Goal: Task Accomplishment & Management: Manage account settings

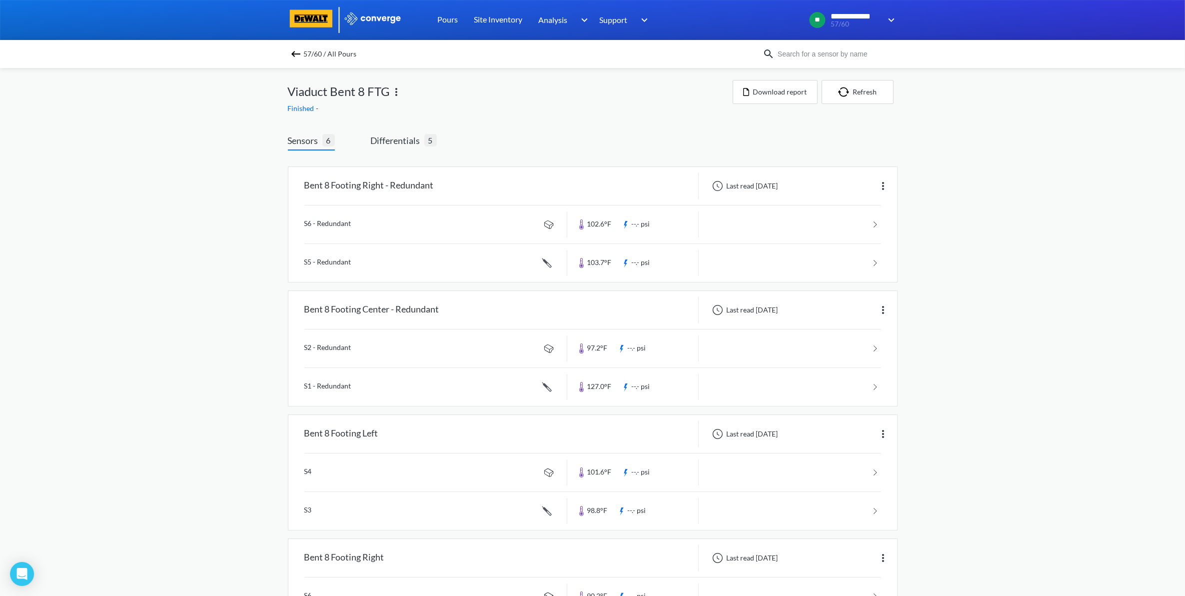
click at [311, 53] on span "57/60 / All Pours" at bounding box center [330, 54] width 53 height 14
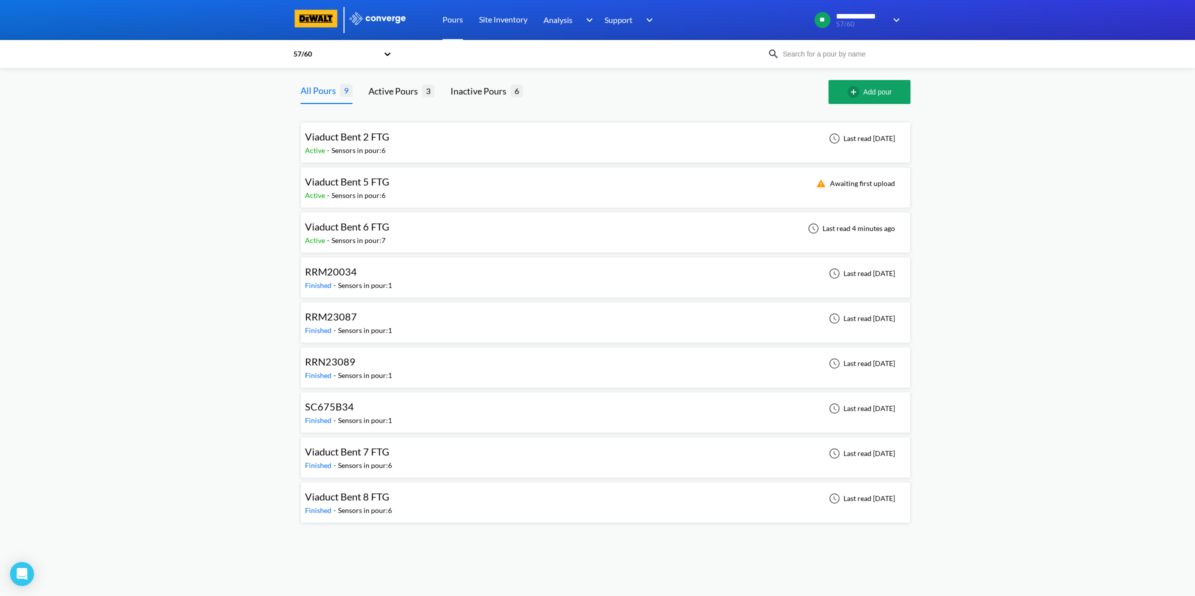
click at [406, 185] on div "Viaduct Bent 5 FTG Active - Sensors in pour: 6 Awaiting first upload" at bounding box center [605, 187] width 601 height 32
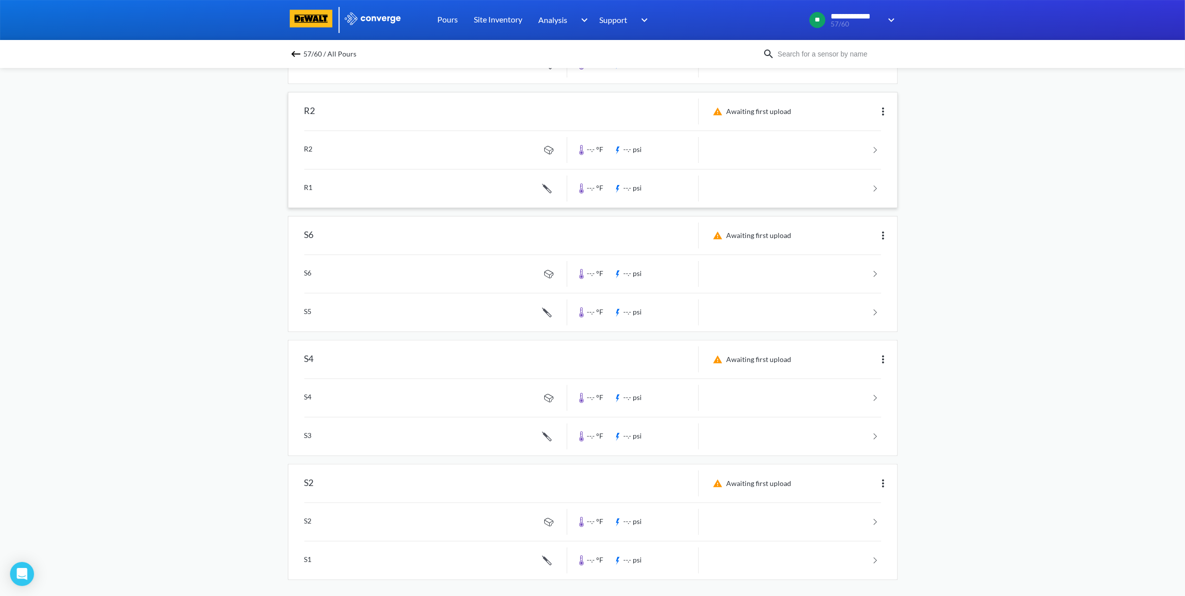
scroll to position [328, 0]
click at [880, 479] on img at bounding box center [883, 479] width 12 height 12
click at [861, 479] on div "Edit" at bounding box center [857, 479] width 64 height 19
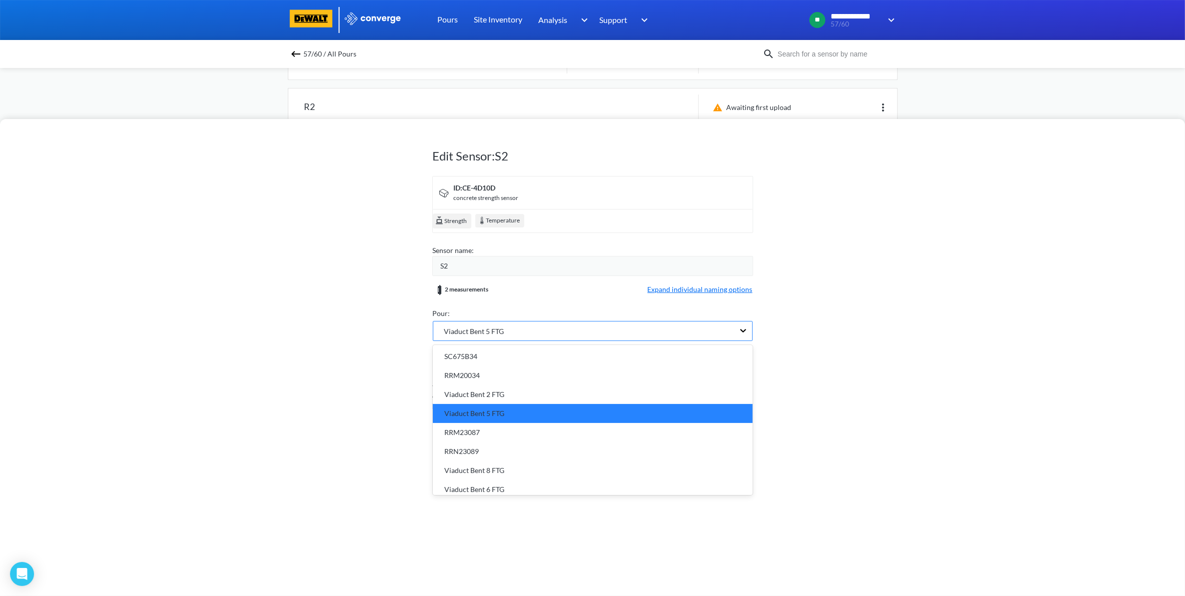
click at [518, 326] on div "Viaduct Bent 5 FTG" at bounding box center [583, 330] width 301 height 19
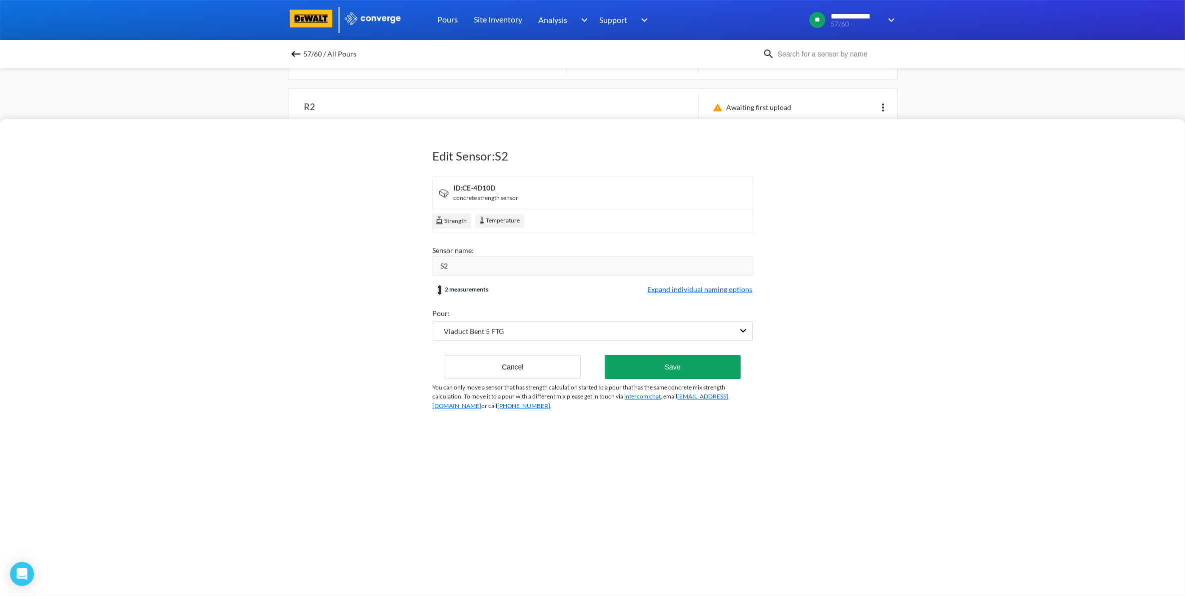
click at [489, 266] on div "S2" at bounding box center [597, 265] width 312 height 11
click at [571, 196] on div "ID: CE-4D10D concrete strength sensor" at bounding box center [593, 192] width 330 height 32
click at [491, 188] on div "ID: CE-4D10D" at bounding box center [486, 187] width 65 height 11
click at [707, 289] on span "Expand individual naming options" at bounding box center [700, 290] width 105 height 12
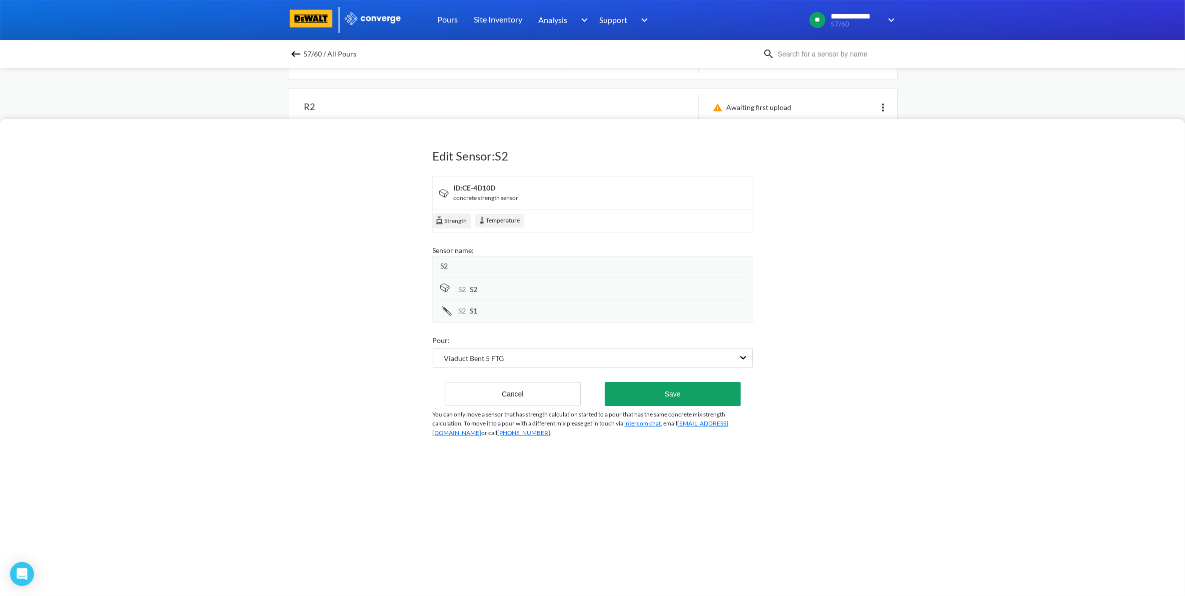
click at [466, 261] on div "S2" at bounding box center [597, 265] width 312 height 11
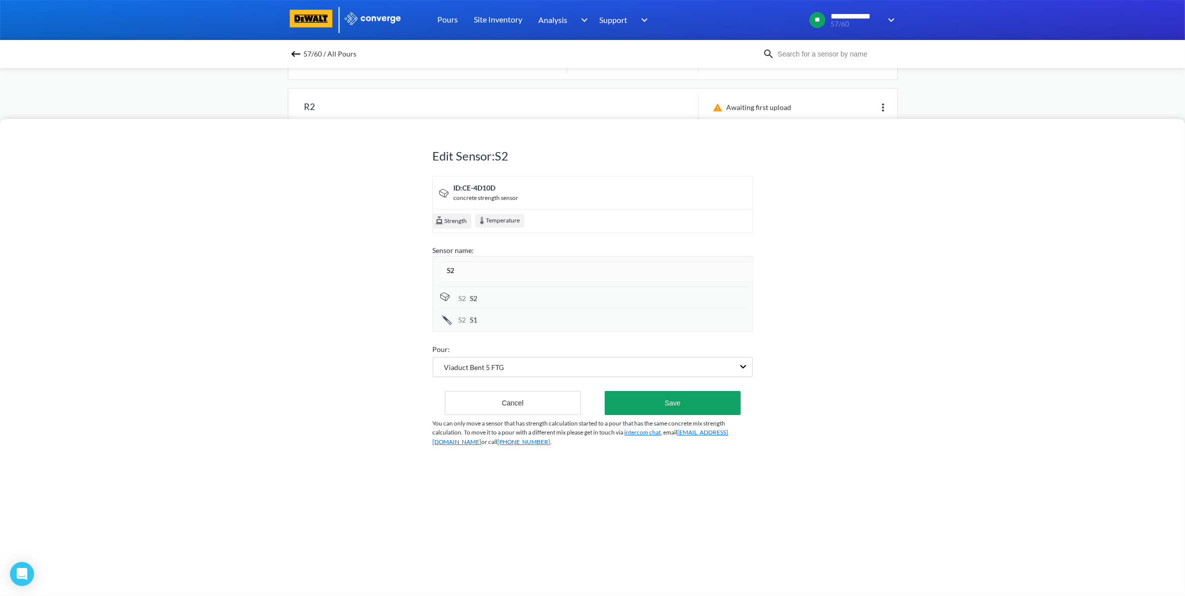
drag, startPoint x: 475, startPoint y: 263, endPoint x: 404, endPoint y: 261, distance: 71.5
click at [404, 261] on div "Edit Sensor: S2 ID: CE-4D10D concrete strength sensor Strength Temperature Sens…" at bounding box center [592, 357] width 1185 height 477
type input "[GEOGRAPHIC_DATA]"
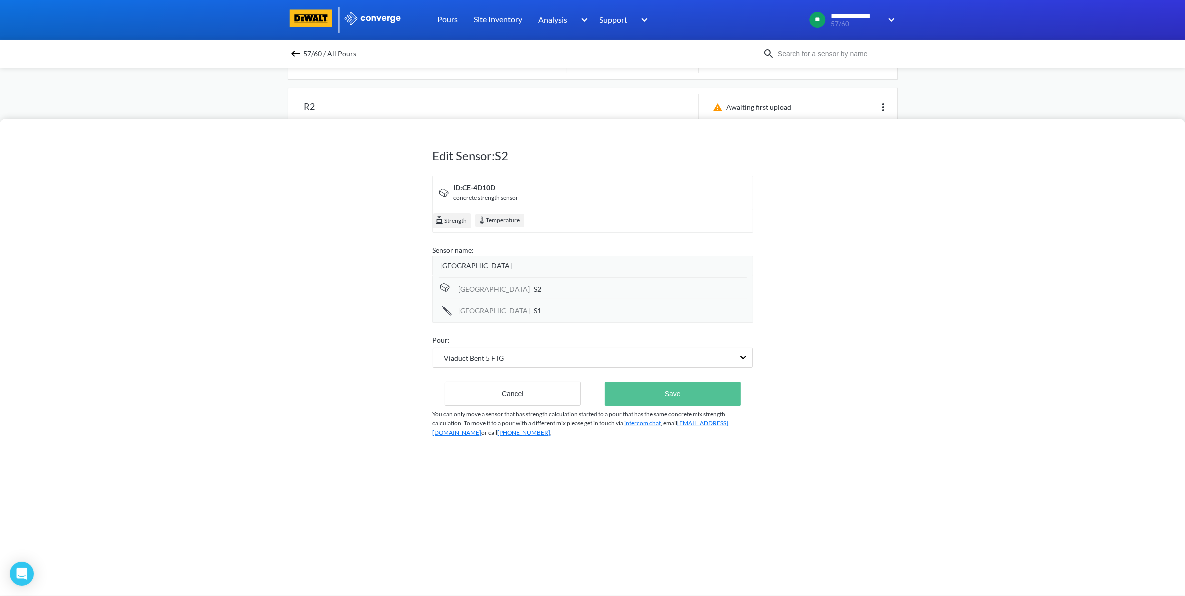
click at [693, 393] on button "Save" at bounding box center [672, 394] width 135 height 24
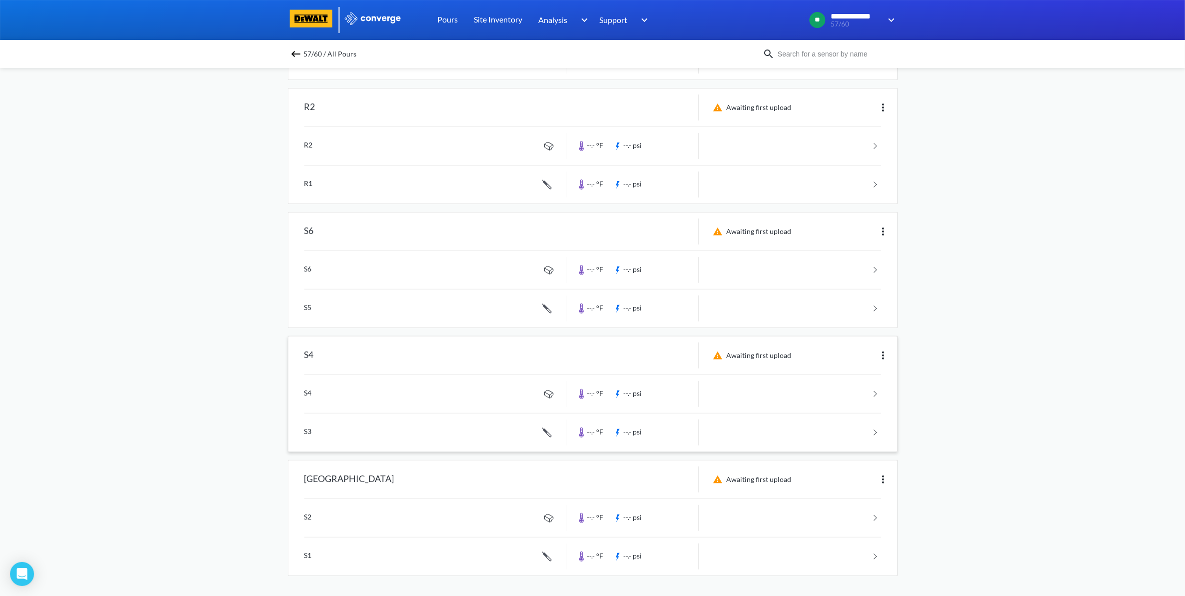
click at [881, 355] on img at bounding box center [883, 355] width 12 height 12
click at [869, 354] on div "Edit" at bounding box center [857, 355] width 64 height 19
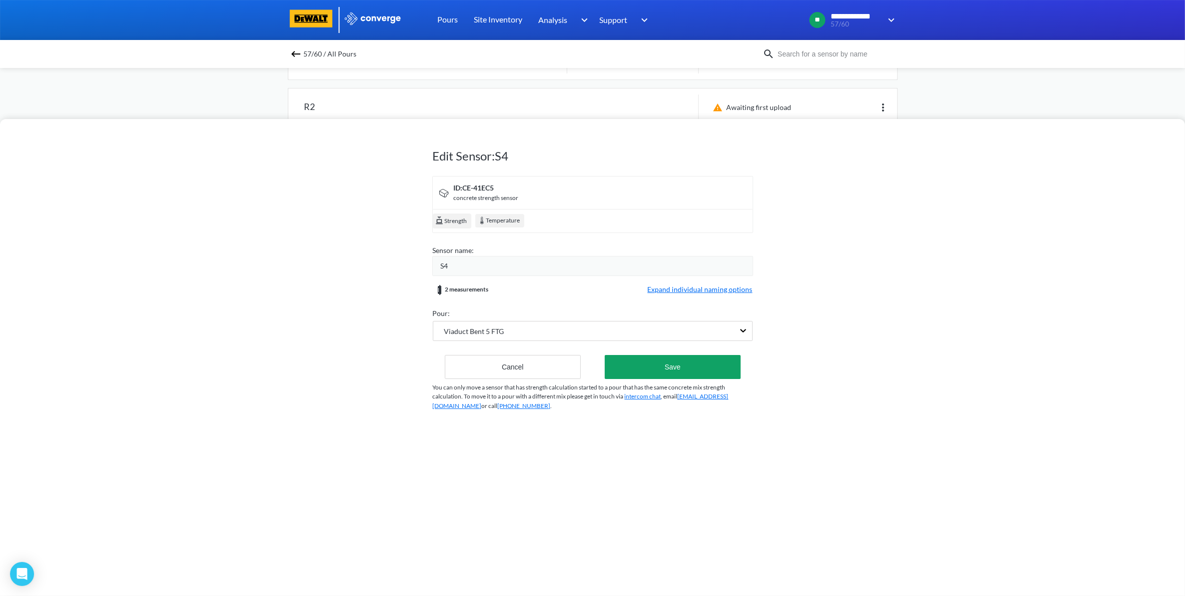
click at [550, 262] on div "S4" at bounding box center [597, 265] width 312 height 11
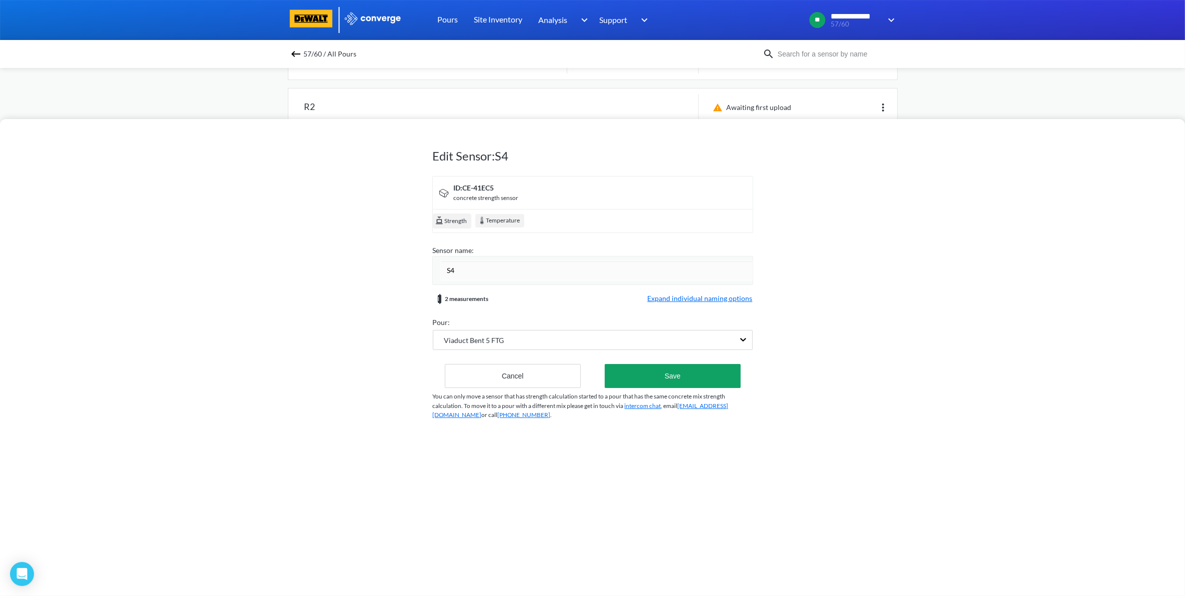
drag, startPoint x: 508, startPoint y: 271, endPoint x: 339, endPoint y: 263, distance: 169.7
click at [339, 263] on div "Edit Sensor: S4 ID: CE-41EC5 concrete strength sensor Strength Temperature Sens…" at bounding box center [592, 357] width 1185 height 477
type input "Bent 5 Viaduct Left"
click at [674, 370] on button "Save" at bounding box center [672, 376] width 135 height 24
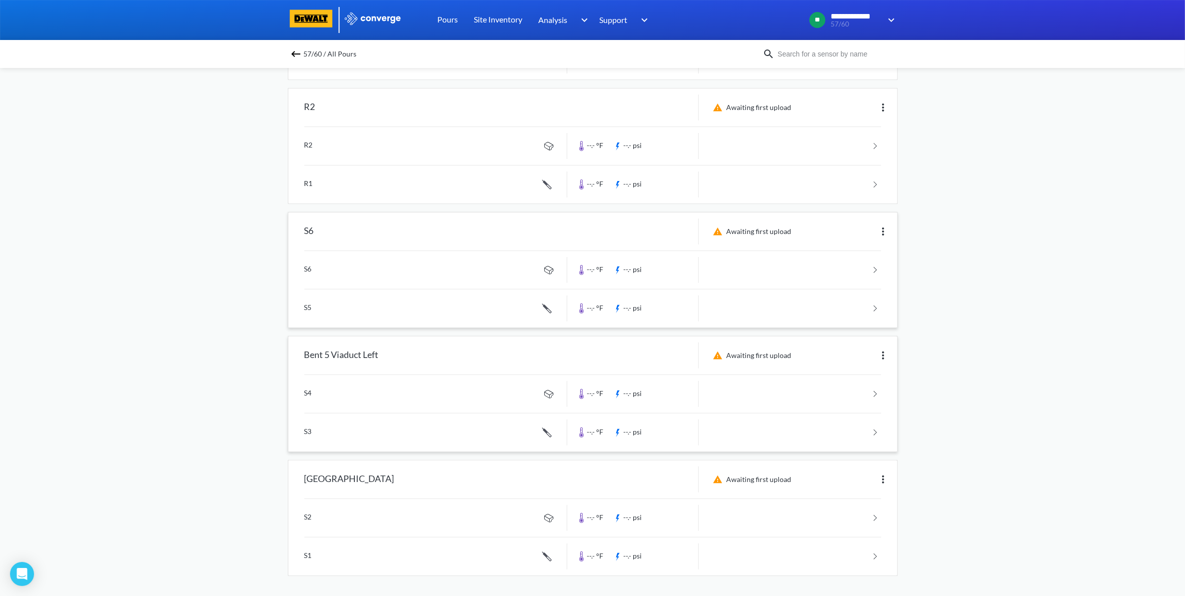
click at [883, 230] on img at bounding box center [883, 231] width 12 height 12
click at [841, 232] on div "Edit" at bounding box center [857, 231] width 64 height 19
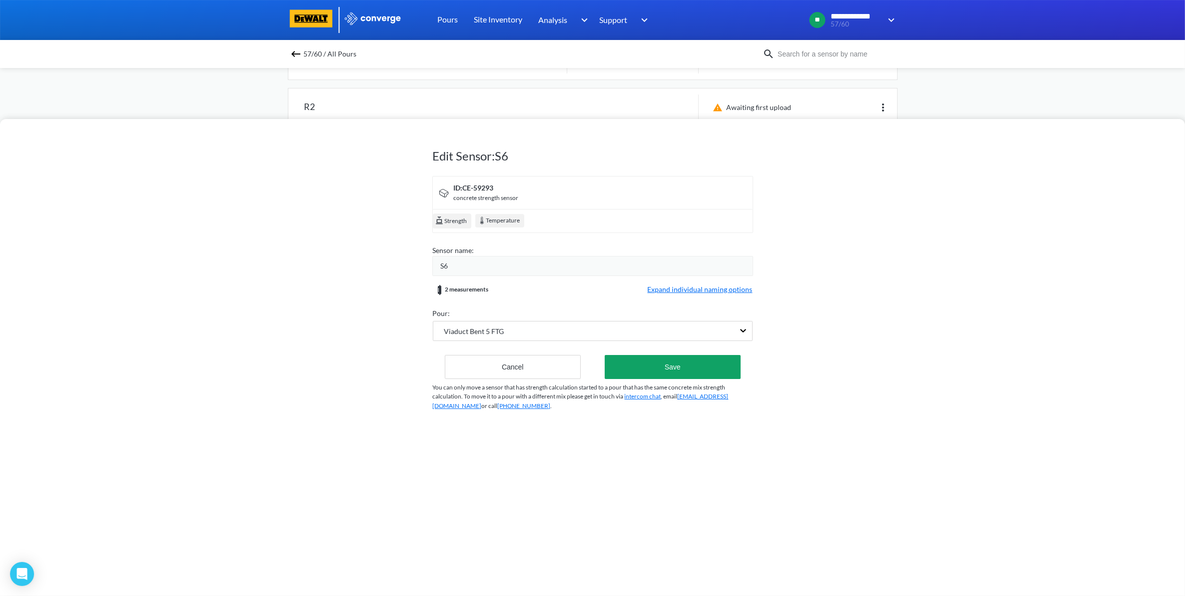
click at [498, 267] on div "S6" at bounding box center [597, 265] width 312 height 11
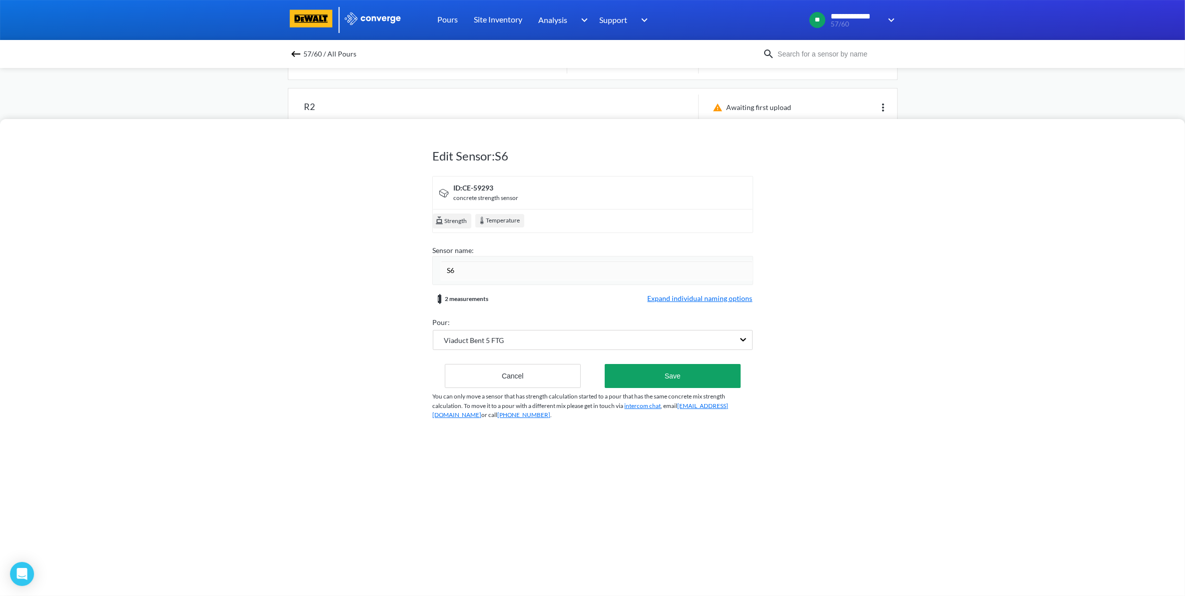
drag, startPoint x: 495, startPoint y: 266, endPoint x: 430, endPoint y: 264, distance: 65.0
click at [430, 264] on div "Edit Sensor: S6 ID: CE-59293 concrete strength sensor Strength Temperature Sens…" at bounding box center [592, 357] width 1185 height 477
type input "Bent 5 Viaduct Right"
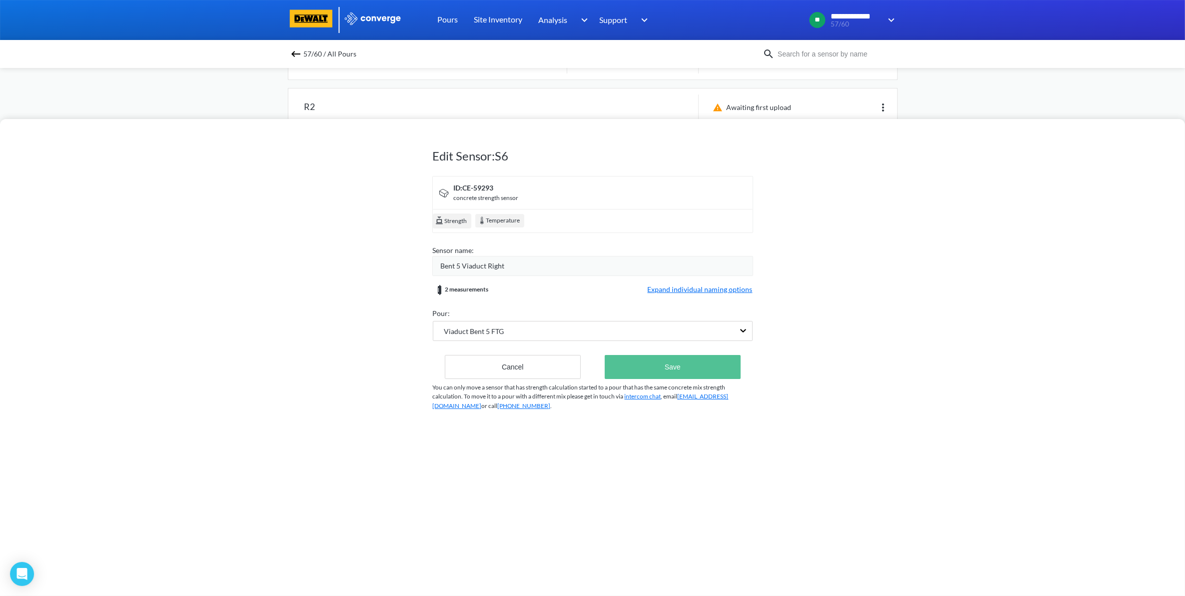
click at [661, 356] on button "Save" at bounding box center [672, 367] width 135 height 24
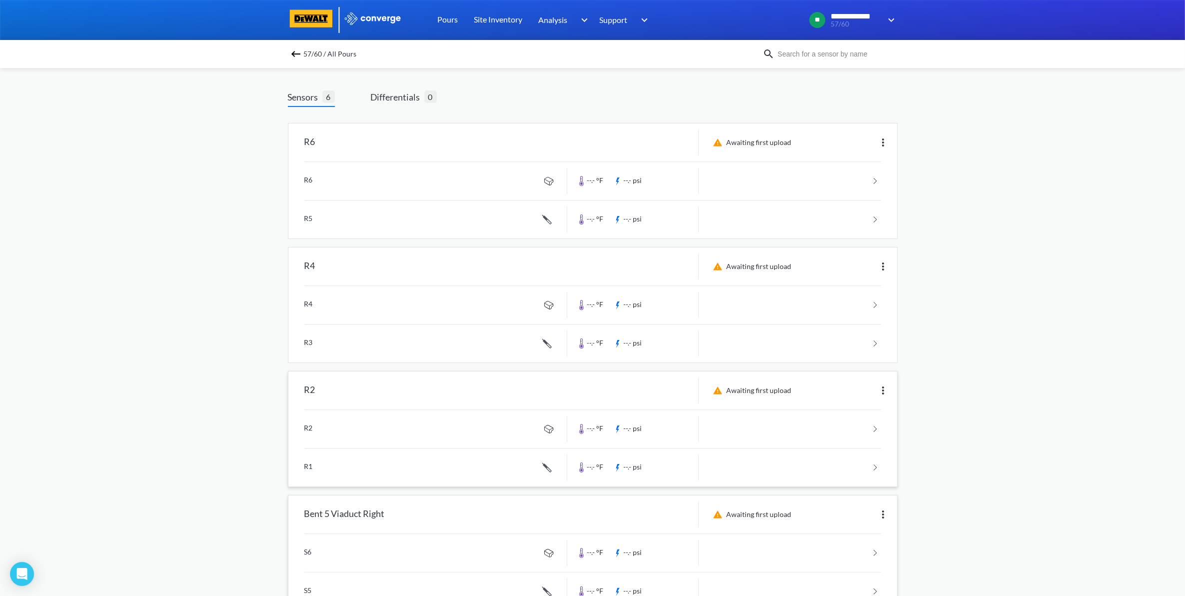
scroll to position [125, 0]
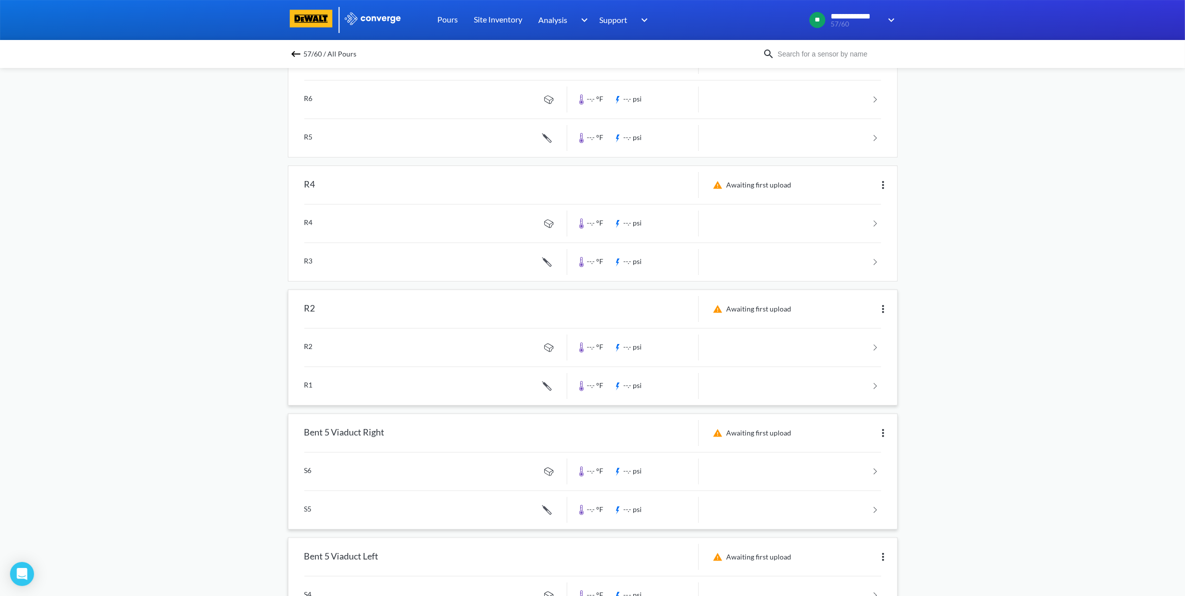
click at [846, 308] on div "Awaiting first upload" at bounding box center [798, 309] width 198 height 26
click at [884, 308] on img at bounding box center [883, 309] width 12 height 12
click at [850, 309] on div "Edit" at bounding box center [857, 308] width 64 height 19
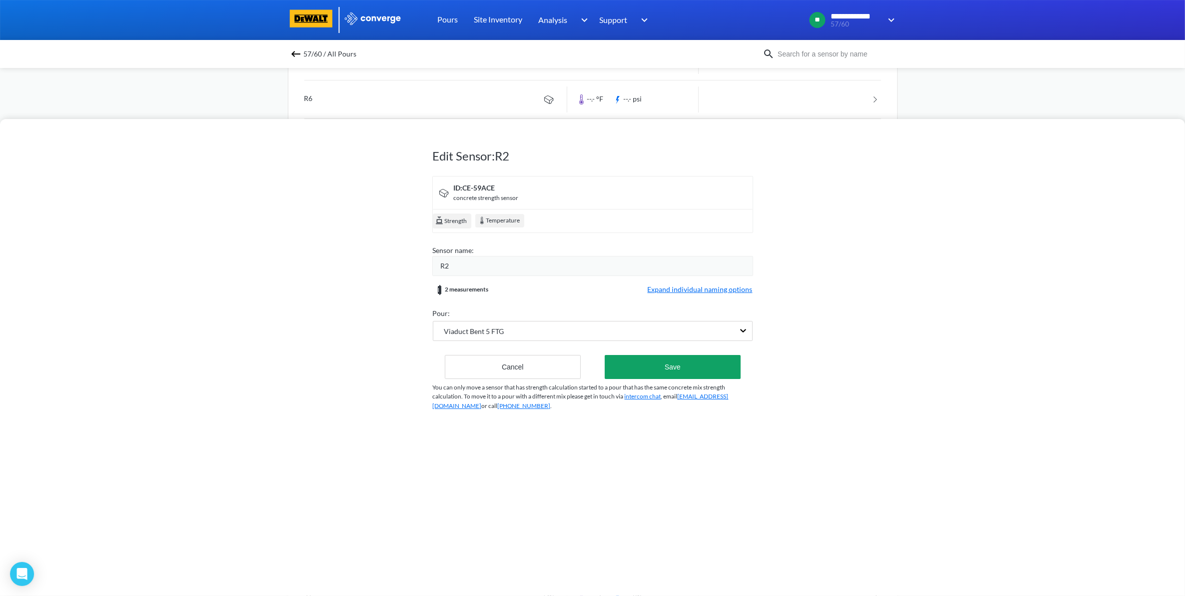
click at [485, 263] on div "R2" at bounding box center [597, 265] width 312 height 11
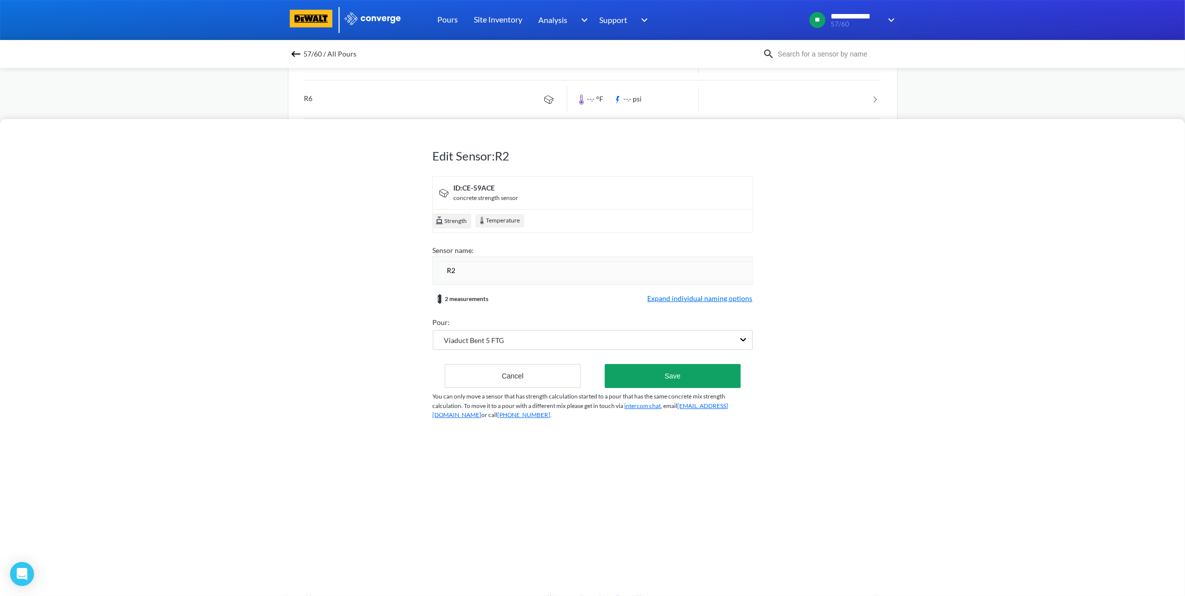
drag, startPoint x: 485, startPoint y: 263, endPoint x: 417, endPoint y: 264, distance: 67.5
click at [417, 264] on div "Edit Sensor: R2 ID: CE-59ACE concrete strength sensor Strength Temperature Sens…" at bounding box center [592, 357] width 1185 height 477
type input "[GEOGRAPHIC_DATA] - Redundant"
click at [655, 368] on button "Save" at bounding box center [672, 376] width 135 height 24
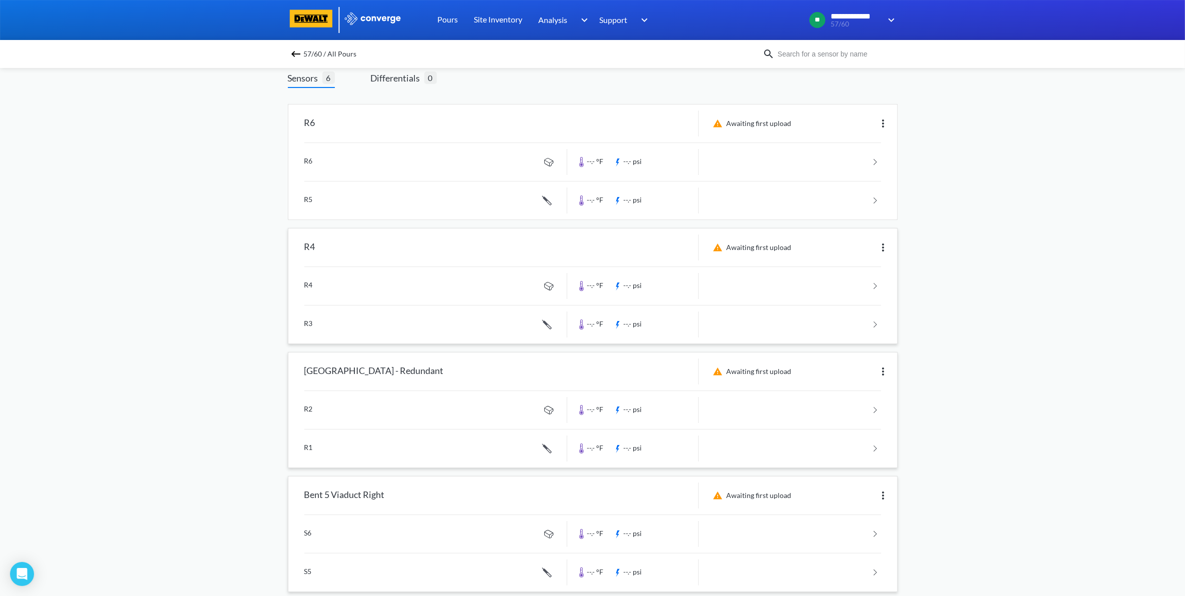
click at [878, 250] on img at bounding box center [883, 247] width 12 height 12
click at [850, 250] on div "Edit" at bounding box center [857, 247] width 64 height 19
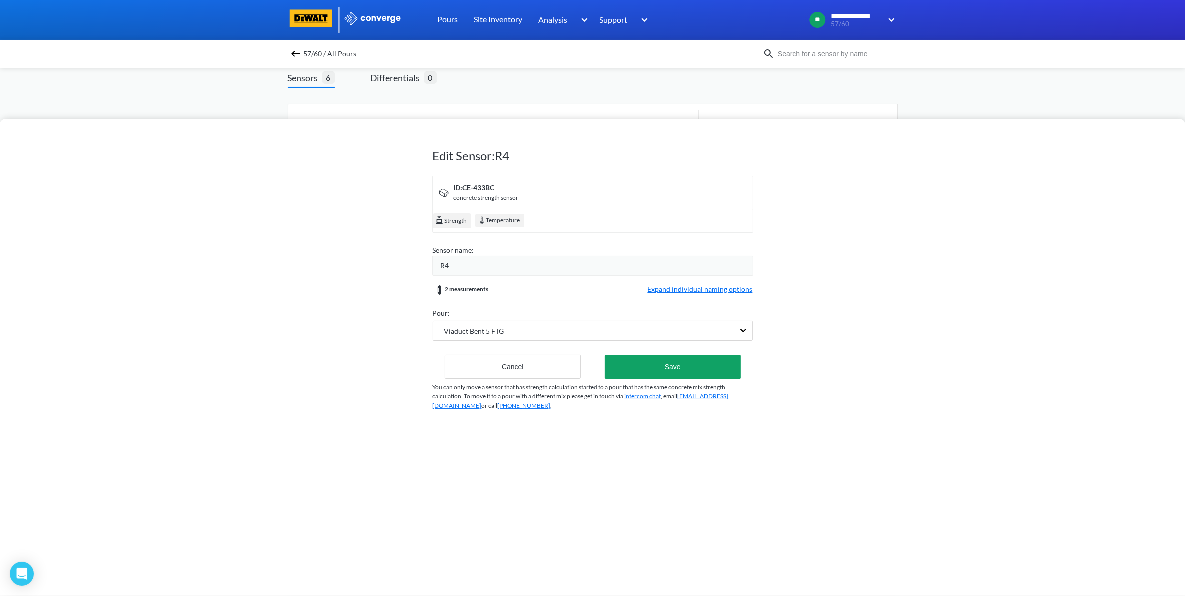
click at [498, 271] on div "R4" at bounding box center [597, 265] width 312 height 11
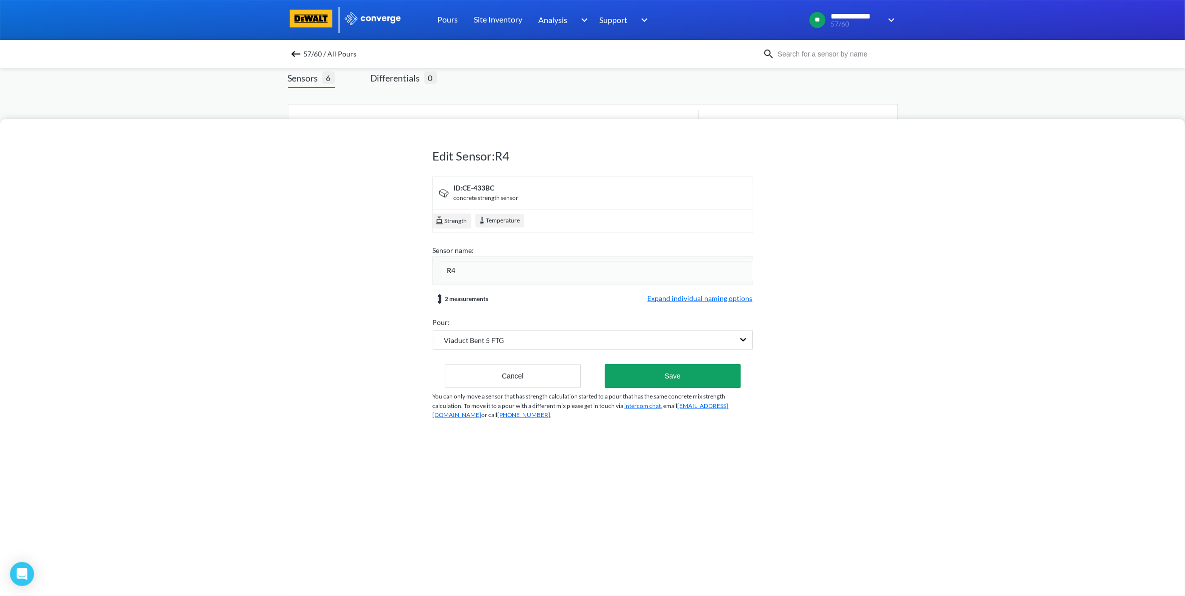
drag, startPoint x: 493, startPoint y: 268, endPoint x: 367, endPoint y: 261, distance: 126.2
click at [367, 261] on div "Edit Sensor: R4 ID: CE-433BC concrete strength sensor Strength Temperature Sens…" at bounding box center [592, 357] width 1185 height 477
type input "Bent 5 Viaduct Left - Redundant"
click at [681, 373] on button "Save" at bounding box center [672, 376] width 135 height 24
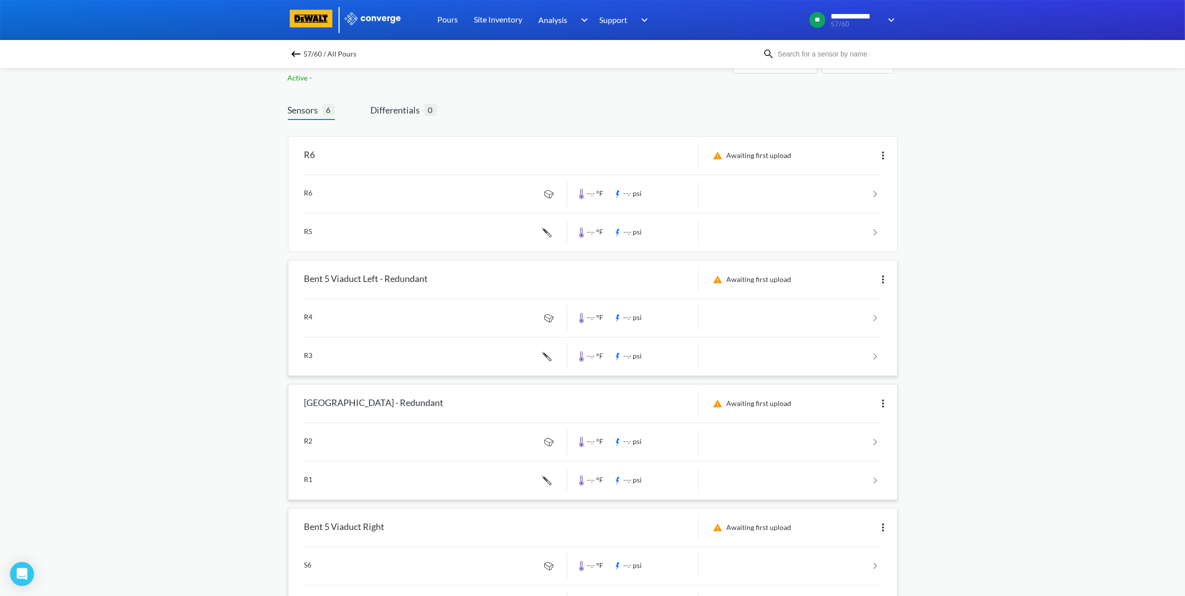
scroll to position [0, 0]
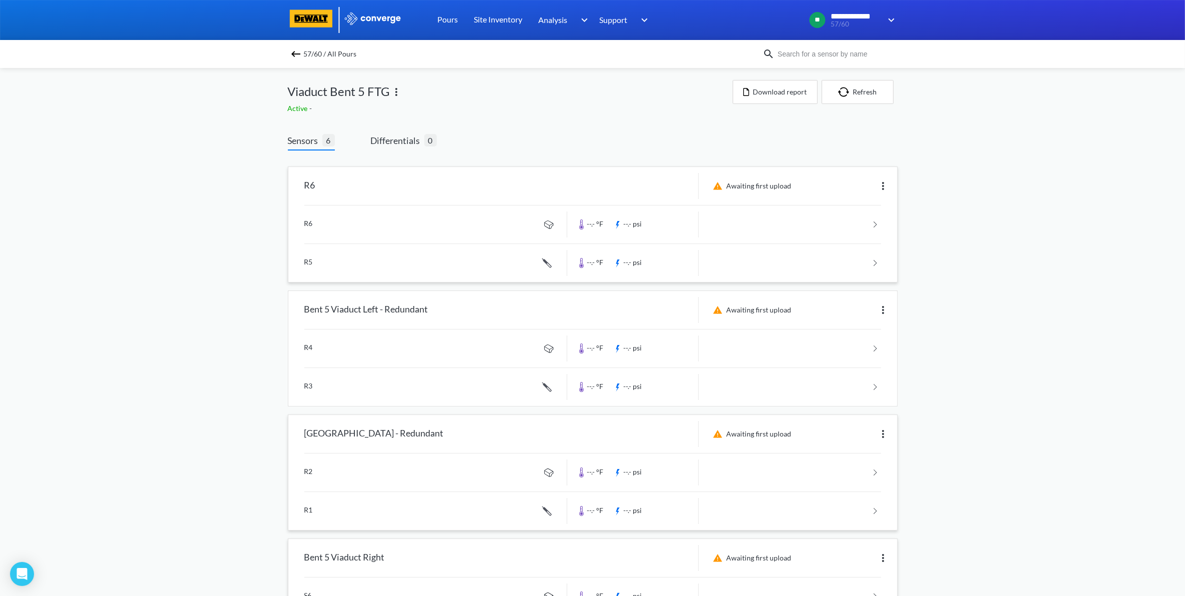
click at [885, 185] on img at bounding box center [883, 186] width 12 height 12
click at [865, 181] on div "Edit" at bounding box center [857, 185] width 64 height 19
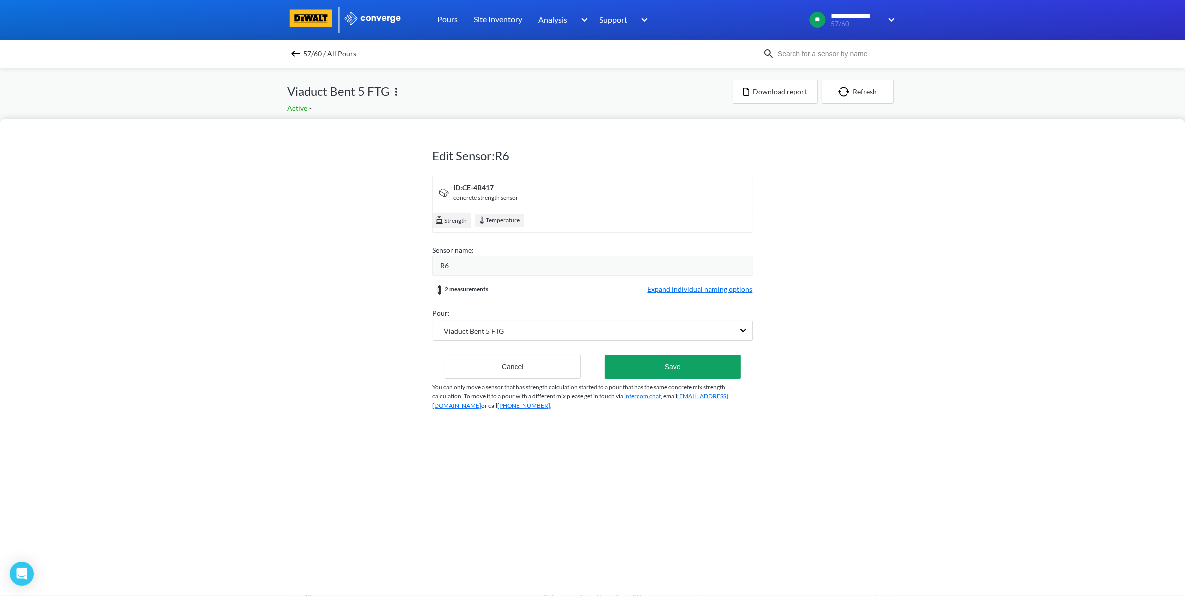
click at [504, 263] on div "R6" at bounding box center [597, 265] width 312 height 11
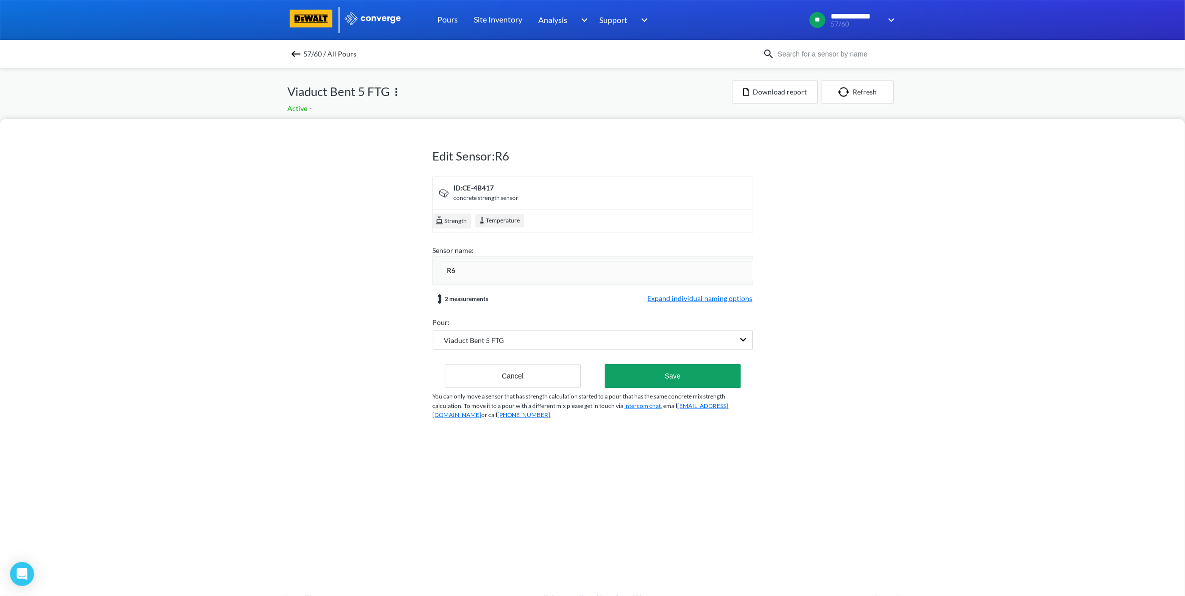
drag, startPoint x: 498, startPoint y: 266, endPoint x: 415, endPoint y: 263, distance: 83.0
click at [415, 263] on div "Edit Sensor: R6 ID: CE-4B417 concrete strength sensor Strength Temperature Sens…" at bounding box center [592, 357] width 1185 height 477
type input "Bent 5 Viaduct Right - Redundant"
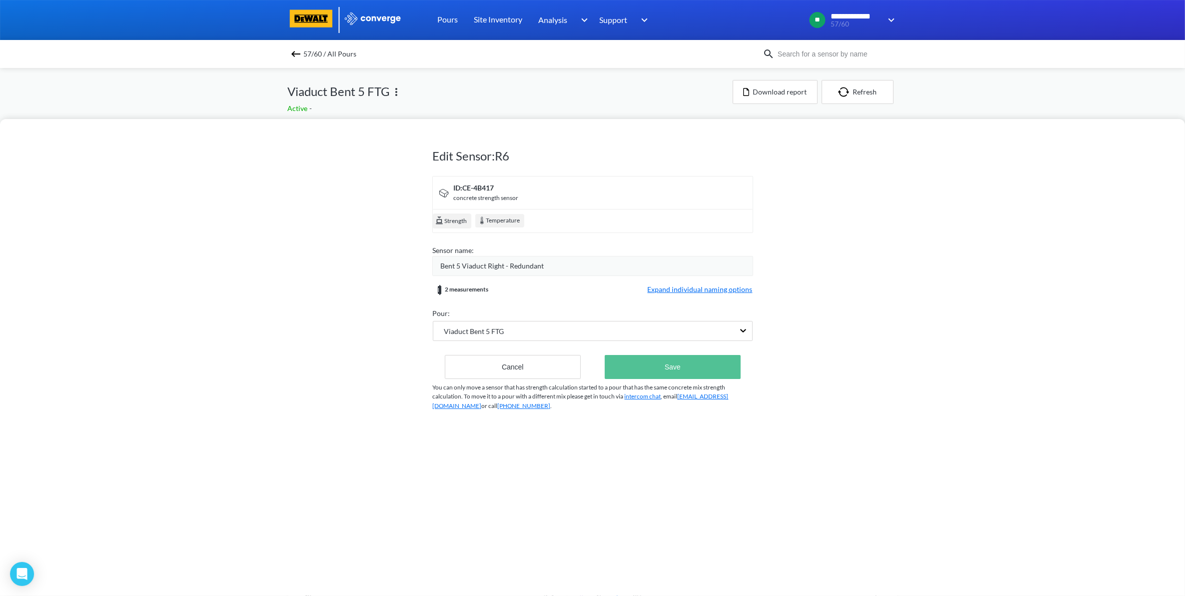
click at [726, 362] on button "Save" at bounding box center [672, 367] width 135 height 24
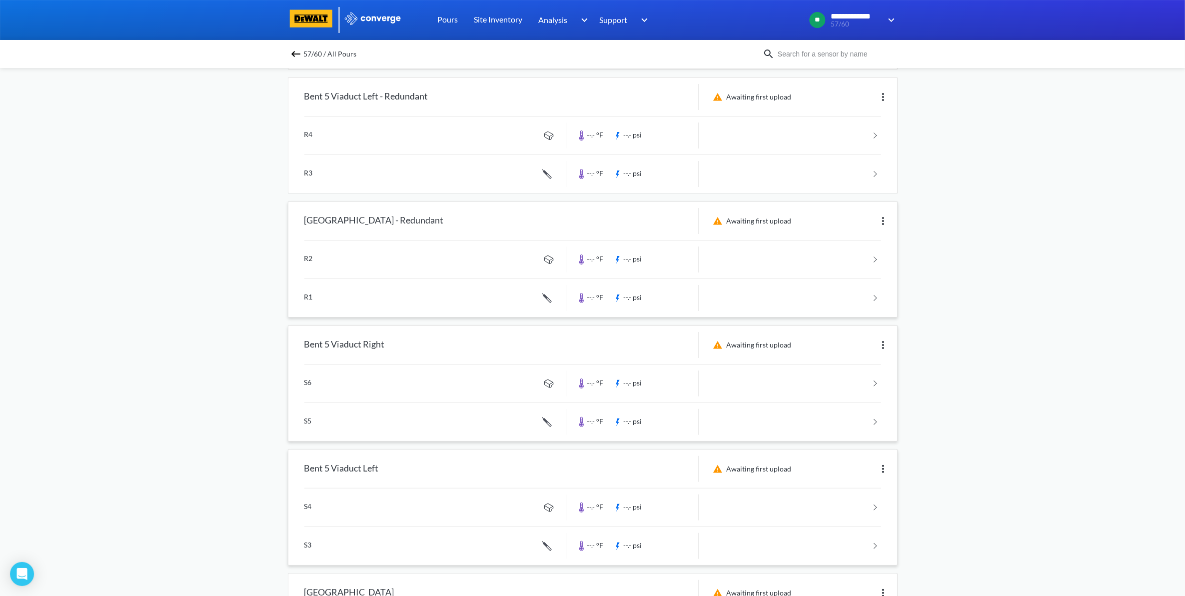
scroll to position [266, 0]
